Goal: Find specific page/section: Find specific page/section

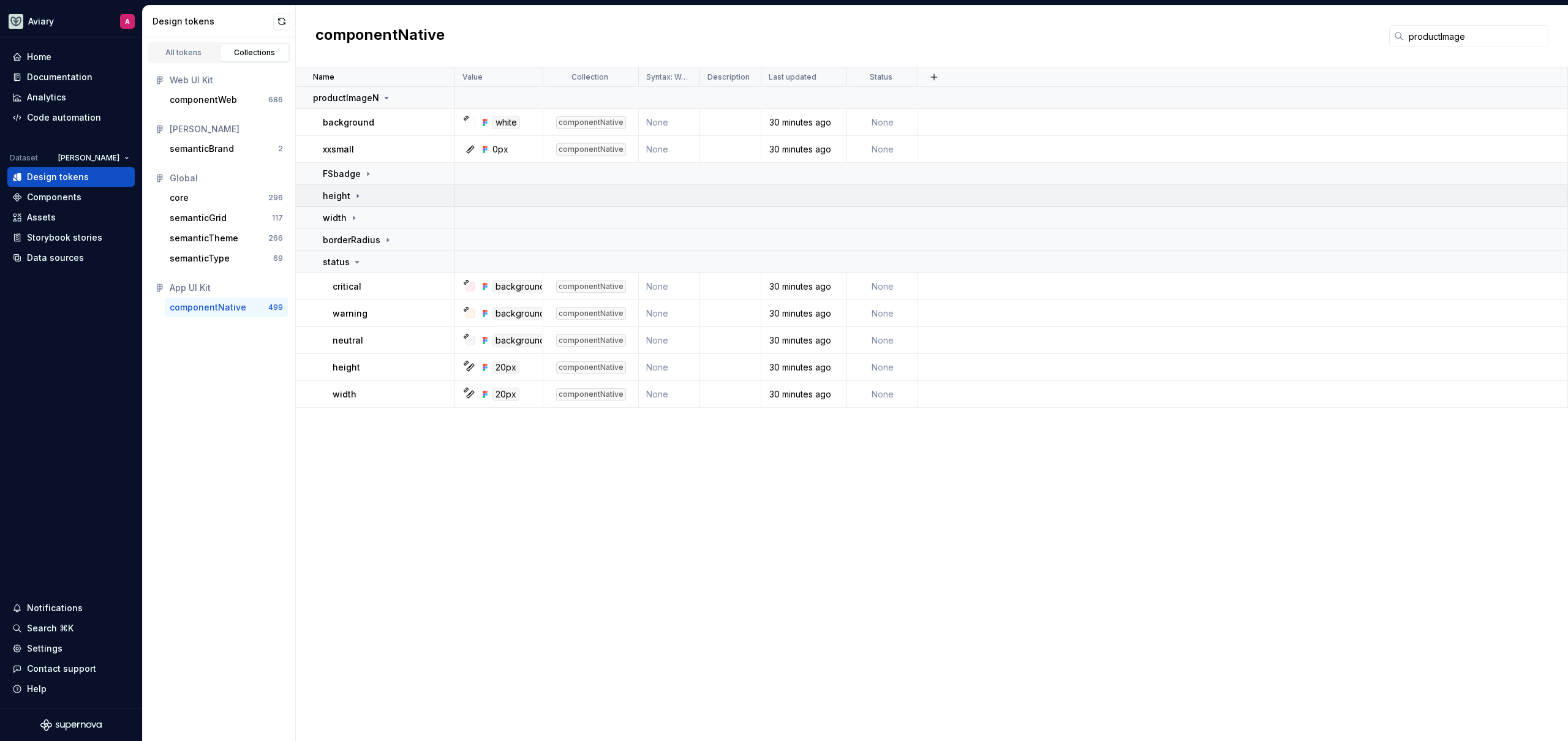
click at [393, 197] on div "height" at bounding box center [388, 196] width 131 height 12
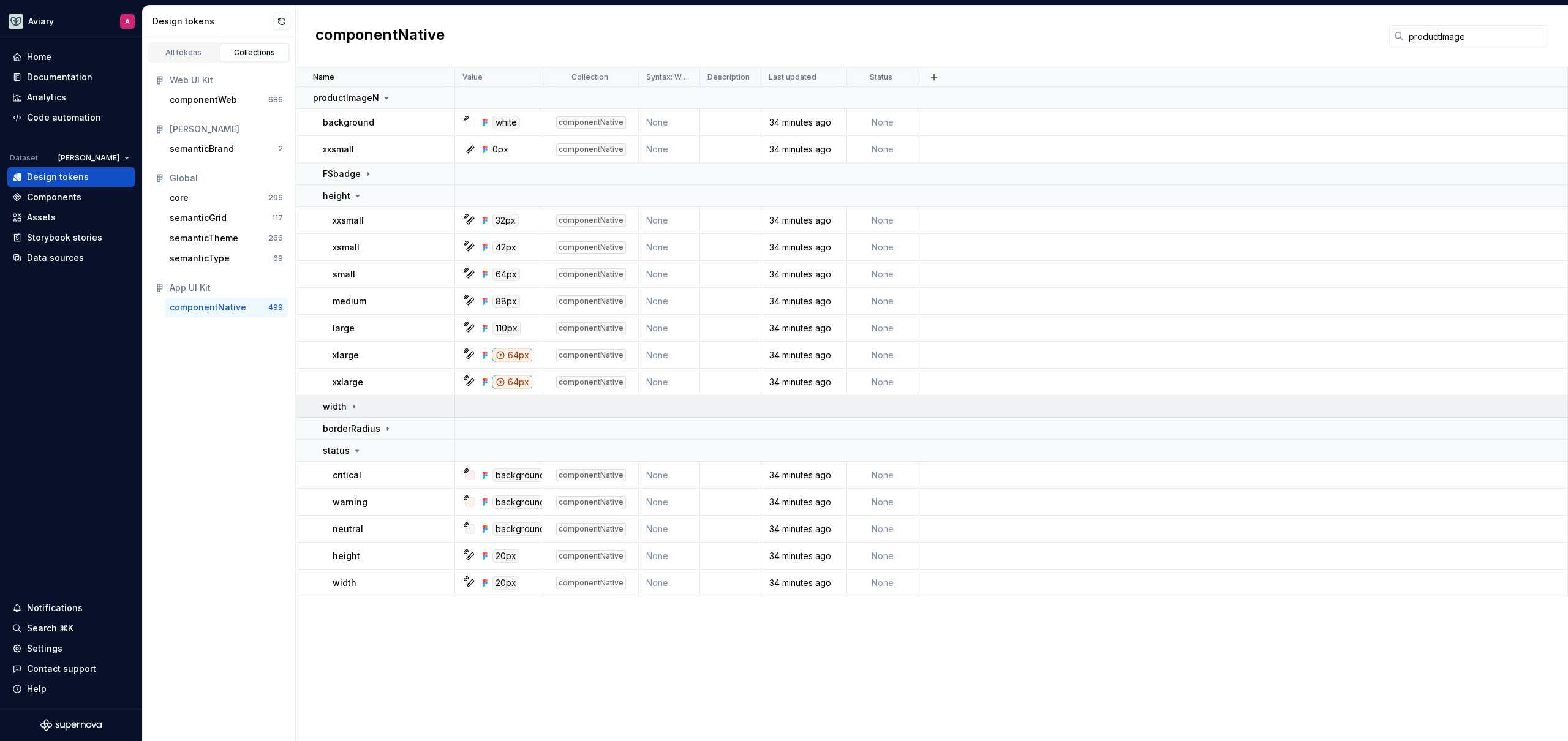
click at [392, 410] on div "width" at bounding box center [388, 407] width 131 height 12
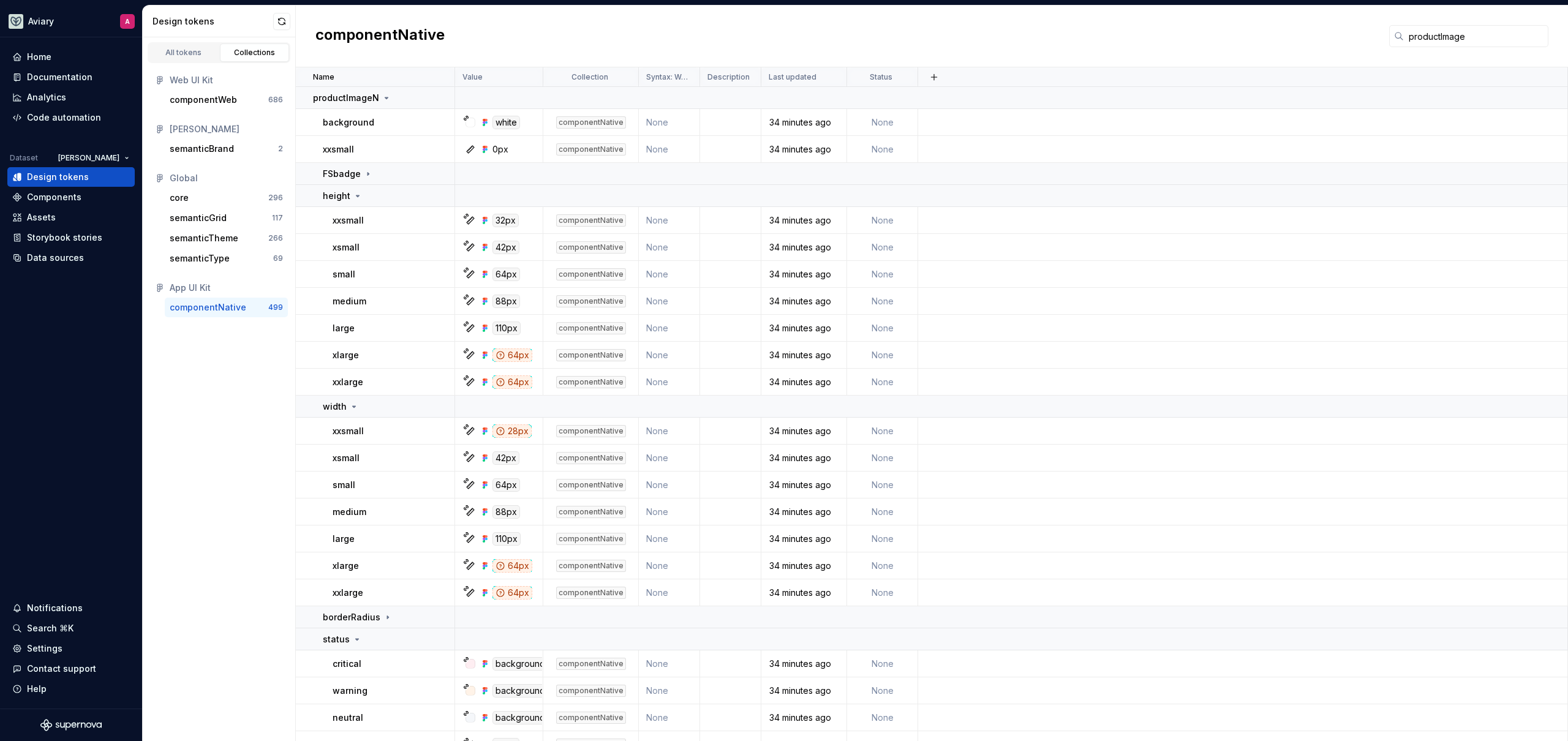
click at [259, 424] on div "All tokens Collections Web UI Kit componentWeb 686 [PERSON_NAME] semanticBrand …" at bounding box center [219, 389] width 153 height 704
click at [356, 168] on p "FSbadge" at bounding box center [342, 173] width 38 height 12
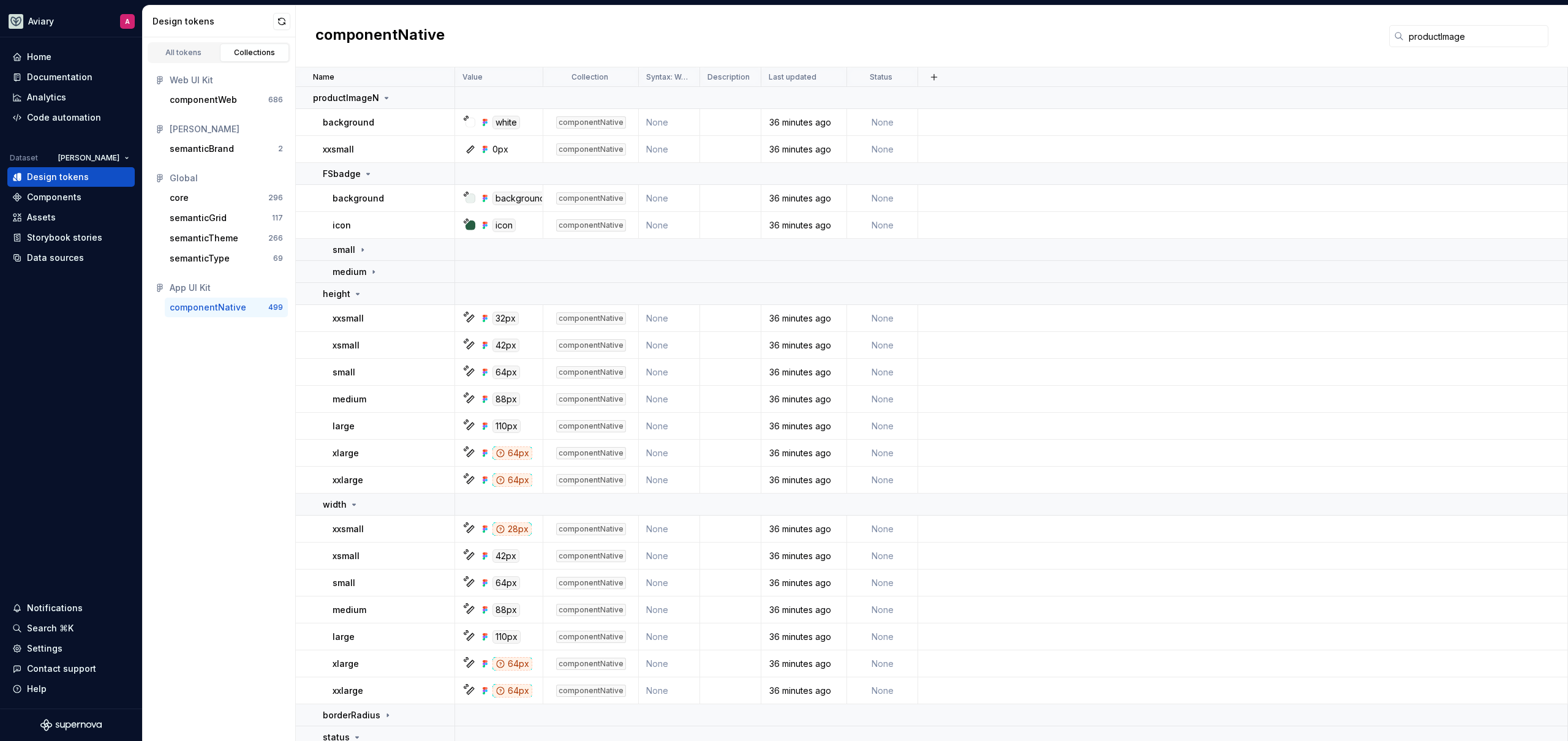
click at [229, 403] on div "All tokens Collections Web UI Kit componentWeb 686 [PERSON_NAME] semanticBrand …" at bounding box center [219, 389] width 153 height 704
click at [233, 405] on div "All tokens Collections Web UI Kit componentWeb 686 [PERSON_NAME] semanticBrand …" at bounding box center [219, 389] width 153 height 704
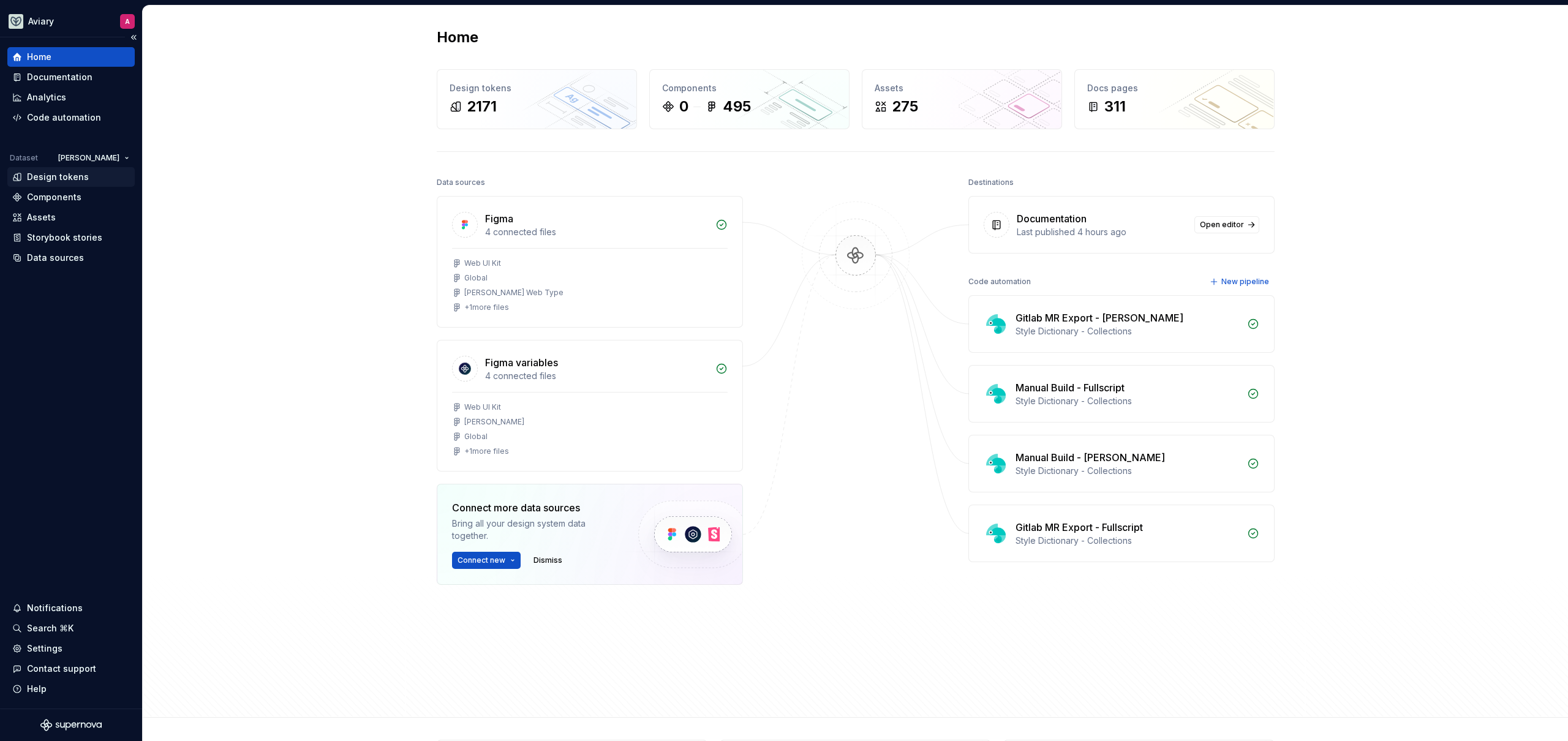
click at [75, 181] on div "Design tokens" at bounding box center [58, 177] width 62 height 12
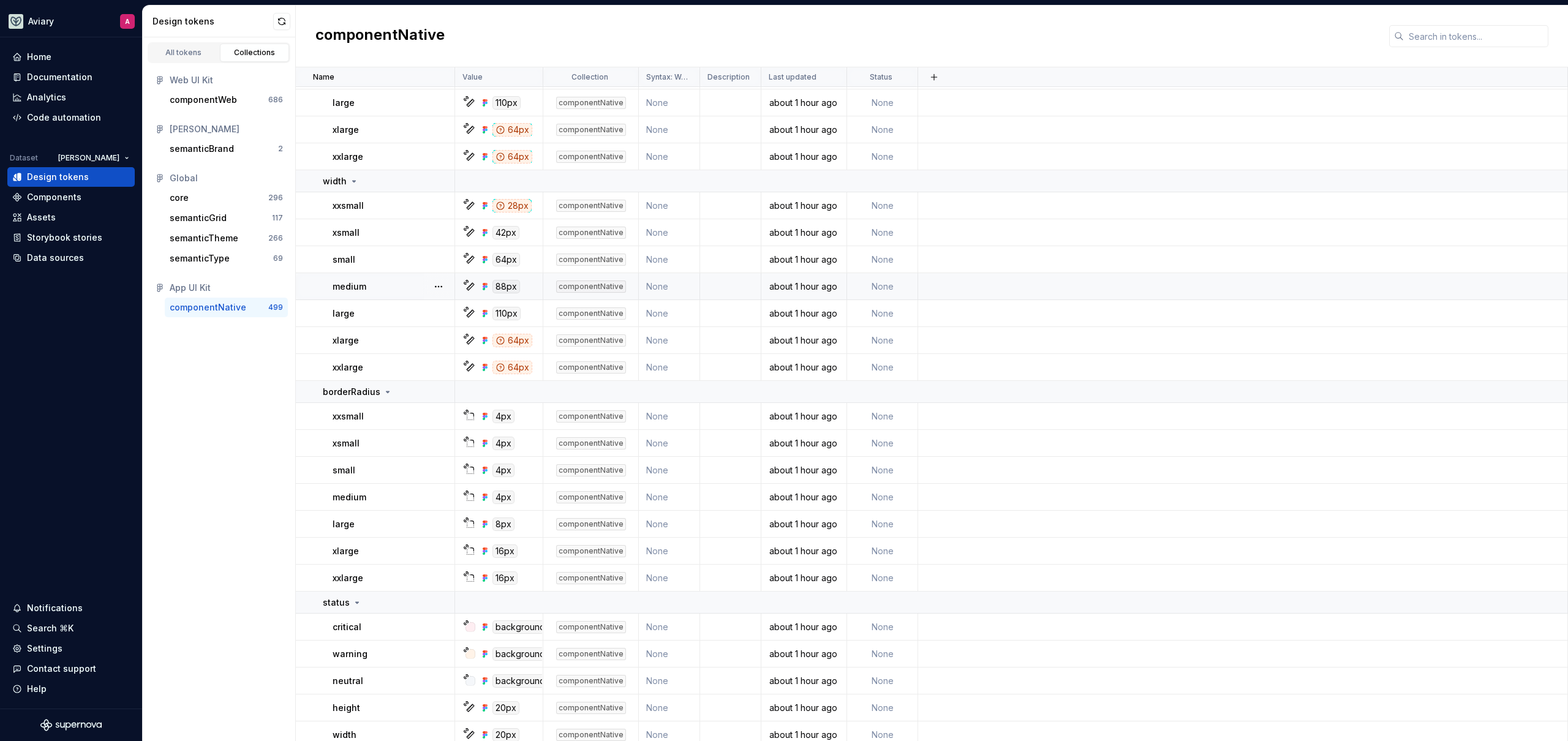
scroll to position [473, 0]
